Goal: Download file/media

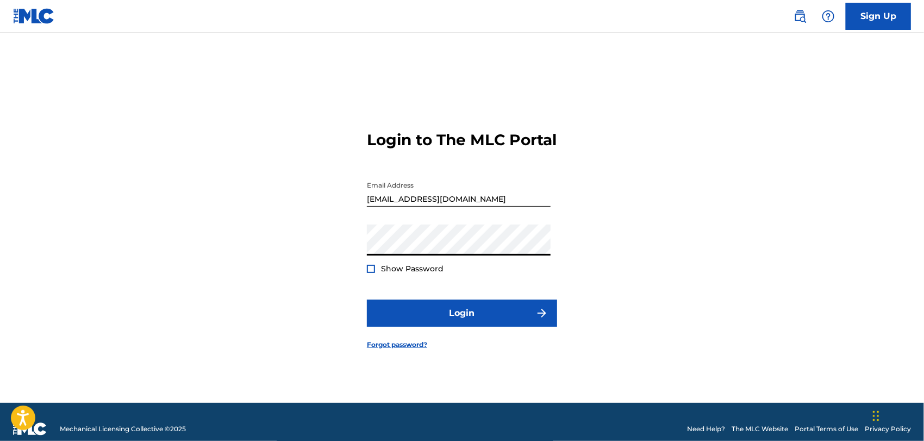
click at [367, 300] on button "Login" at bounding box center [462, 313] width 190 height 27
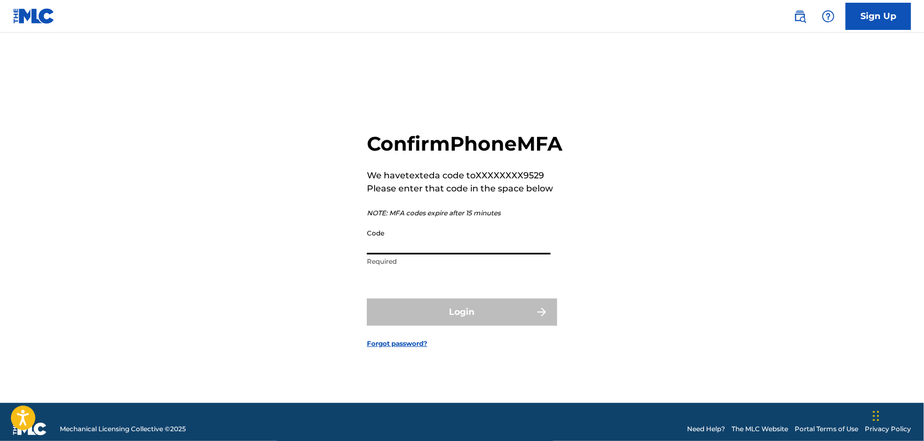
click at [455, 250] on input "Code" at bounding box center [459, 239] width 184 height 31
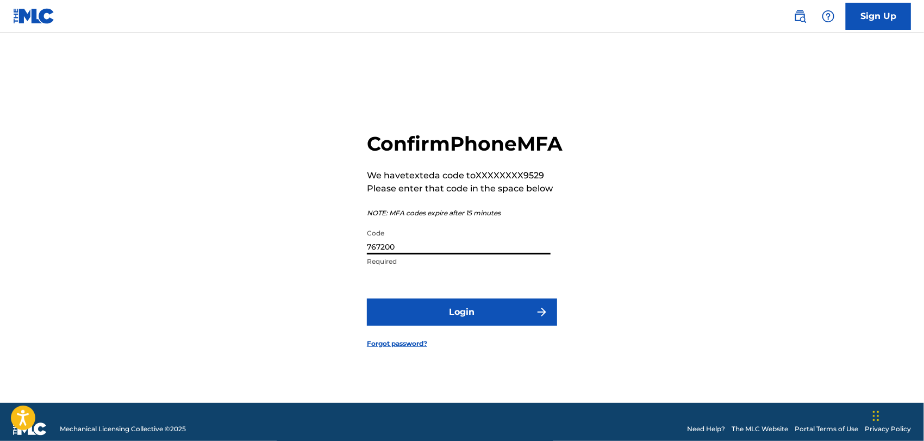
type input "767200"
click at [367, 299] on button "Login" at bounding box center [462, 312] width 190 height 27
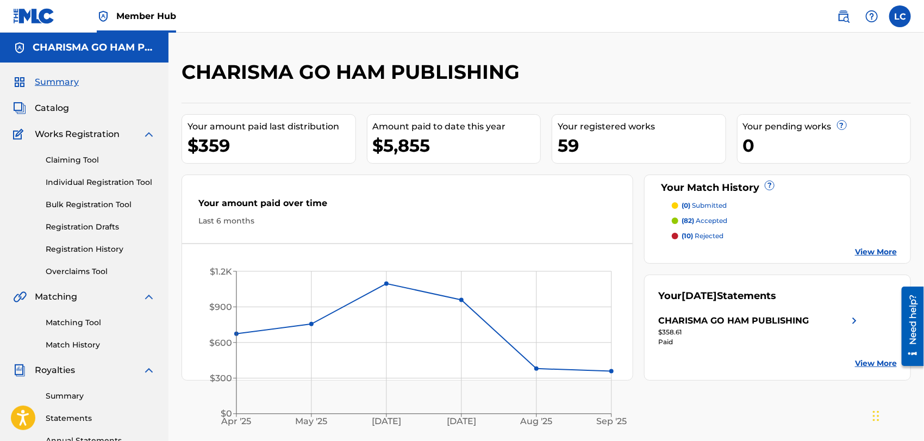
click at [703, 237] on p "(10) rejected" at bounding box center [703, 236] width 42 height 10
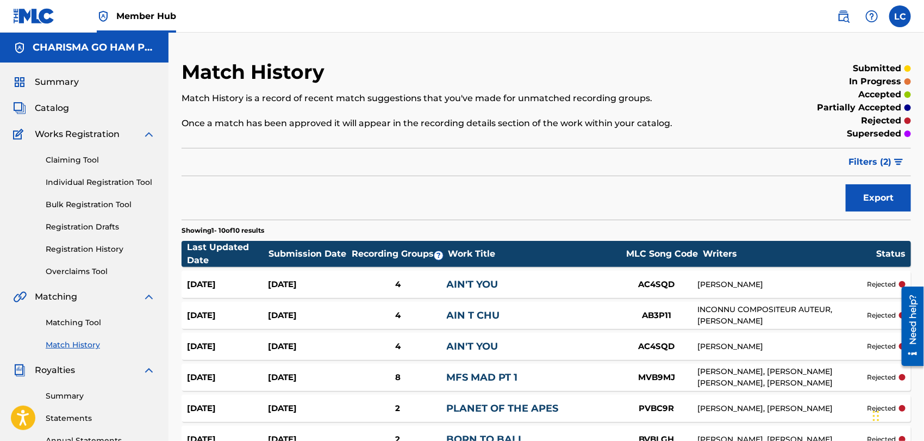
click at [153, 136] on img at bounding box center [148, 134] width 13 height 13
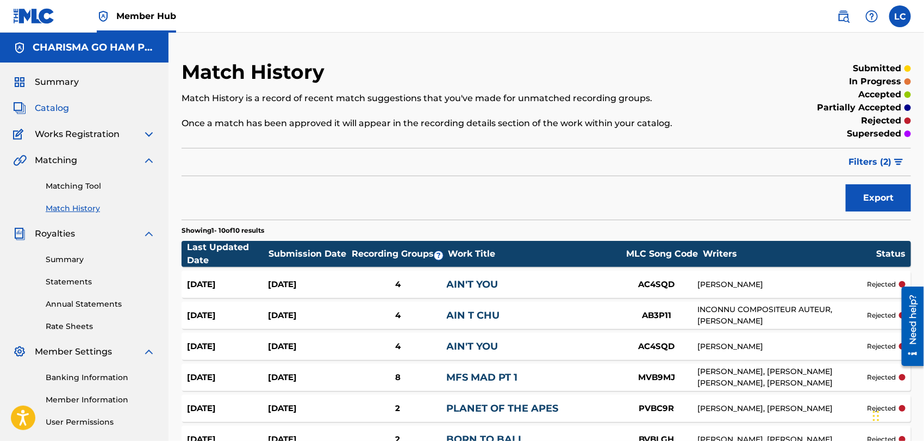
click at [68, 103] on span "Catalog" at bounding box center [52, 108] width 34 height 13
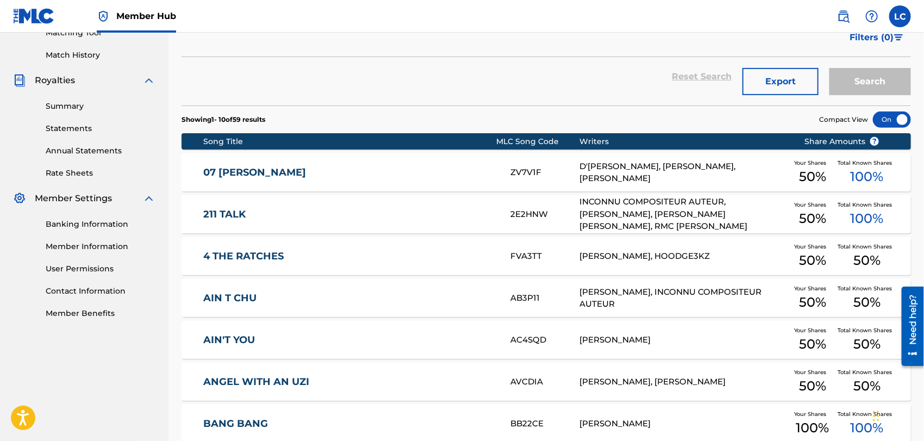
scroll to position [154, 0]
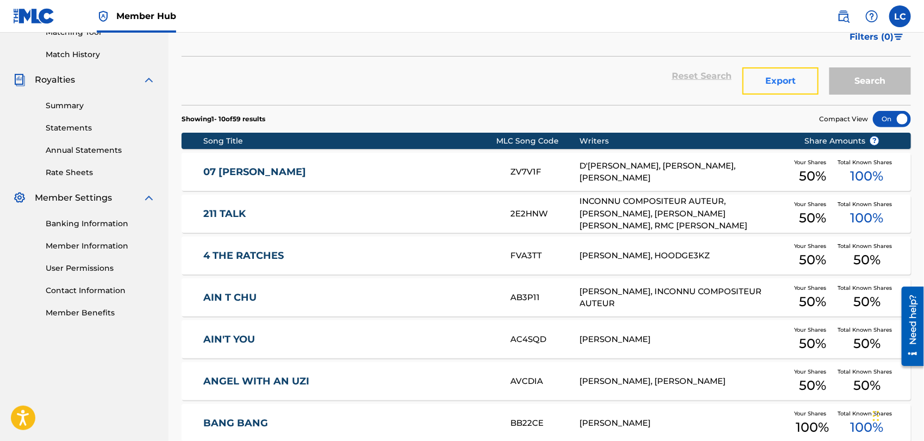
click at [756, 83] on button "Export" at bounding box center [781, 80] width 76 height 27
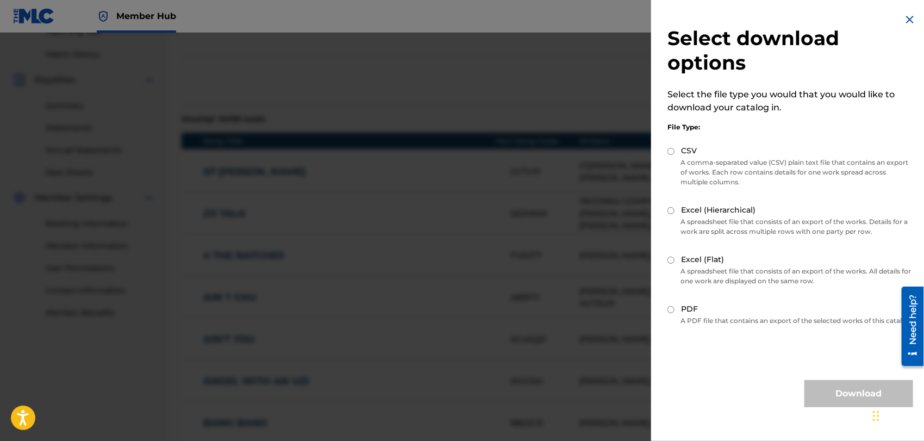
click at [692, 311] on label "PDF" at bounding box center [689, 308] width 17 height 11
click at [675, 311] on input "PDF" at bounding box center [671, 309] width 7 height 7
radio input "true"
click at [853, 407] on button "Download" at bounding box center [859, 393] width 109 height 27
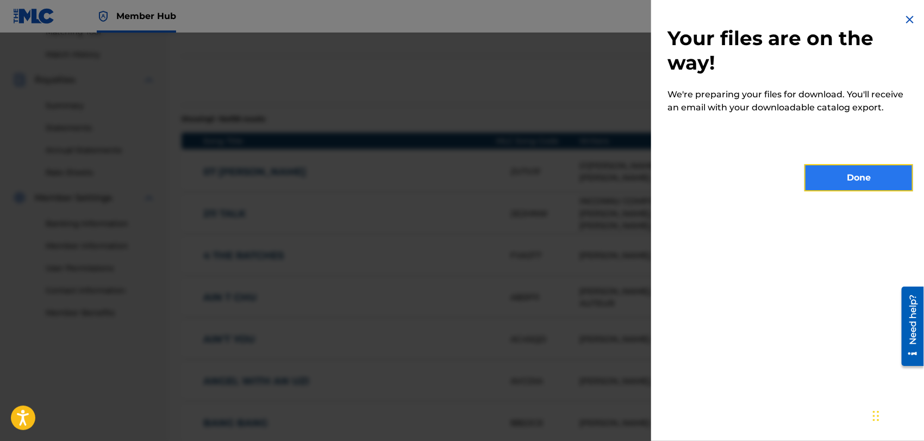
click at [833, 177] on button "Done" at bounding box center [859, 177] width 109 height 27
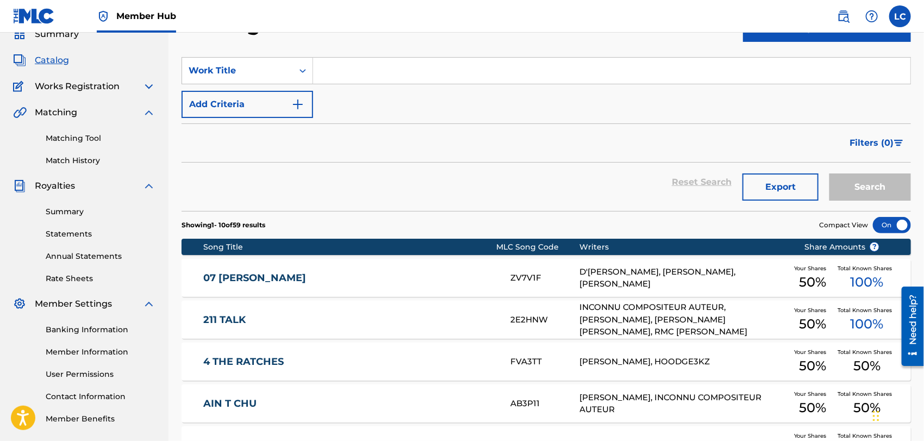
scroll to position [0, 0]
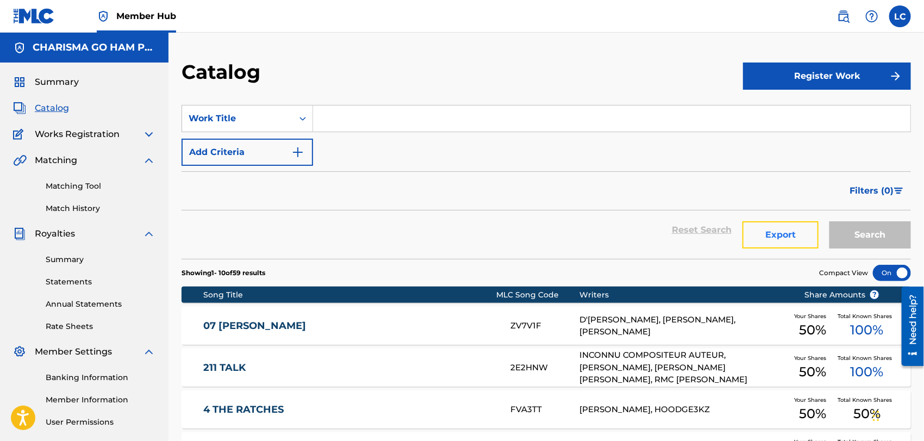
click at [784, 227] on button "Export" at bounding box center [781, 234] width 76 height 27
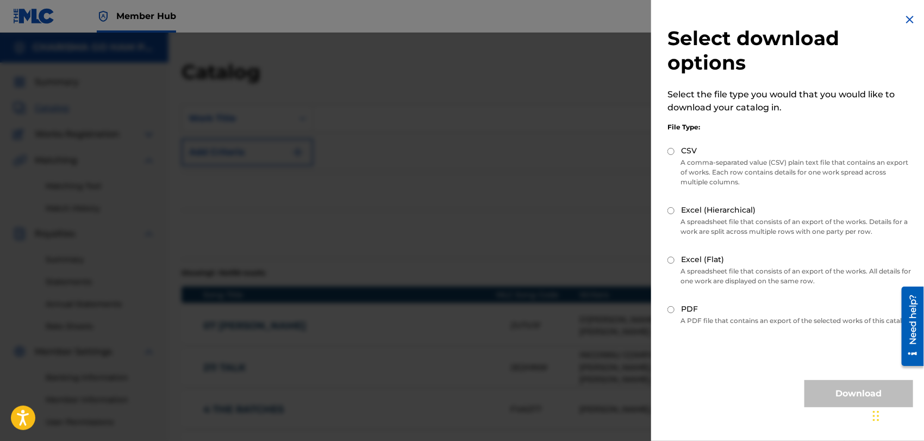
click at [687, 308] on label "PDF" at bounding box center [689, 308] width 17 height 11
click at [675, 308] on input "PDF" at bounding box center [671, 309] width 7 height 7
radio input "true"
click at [811, 397] on button "Download" at bounding box center [859, 393] width 109 height 27
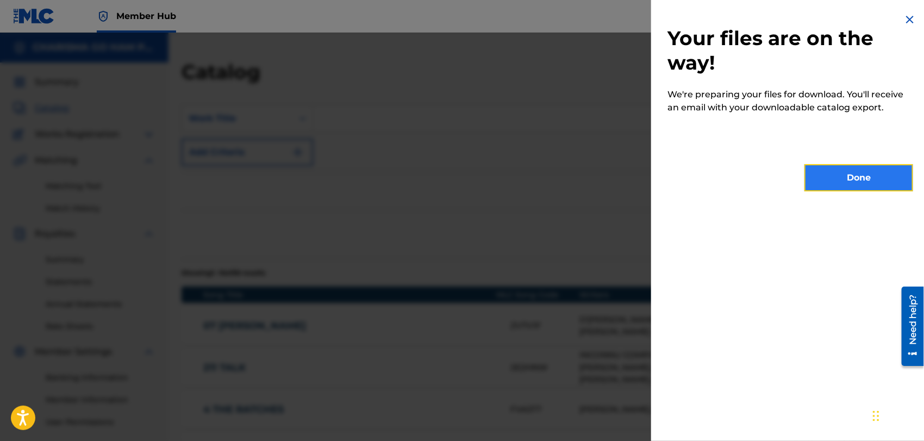
click at [847, 167] on button "Done" at bounding box center [859, 177] width 109 height 27
